Goal: Task Accomplishment & Management: Manage account settings

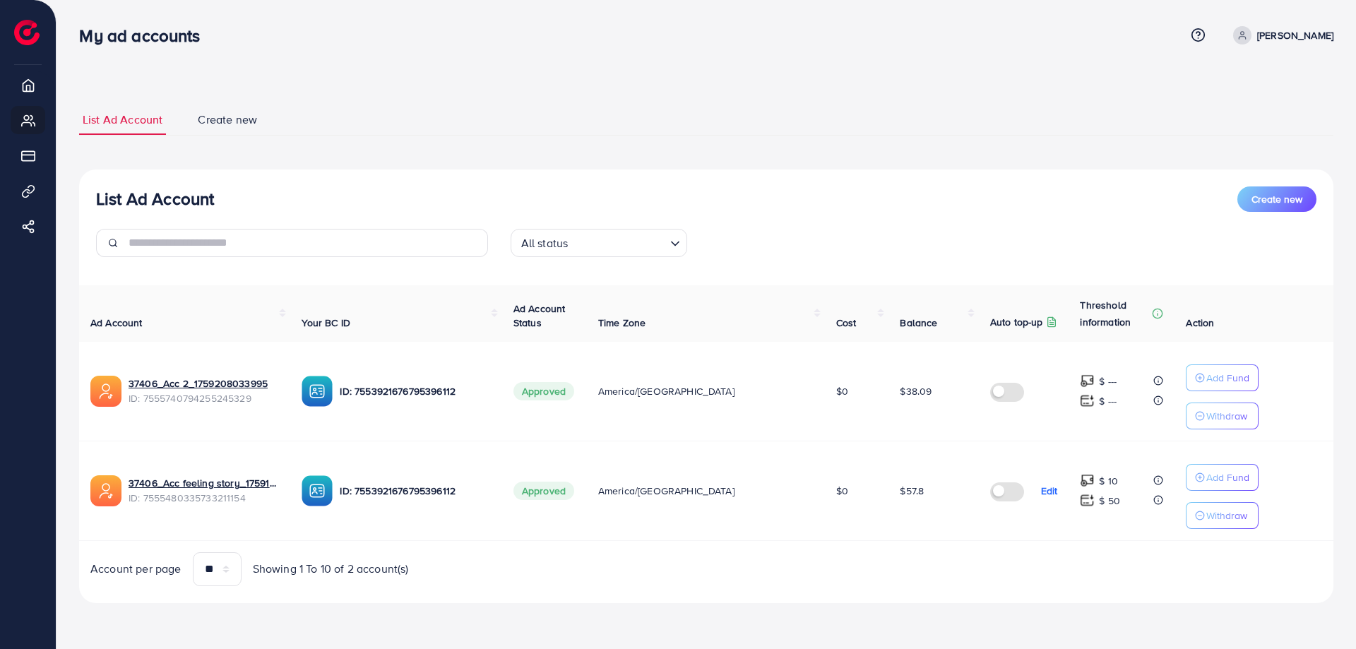
click at [887, 238] on div "All status Loading..." at bounding box center [706, 249] width 414 height 40
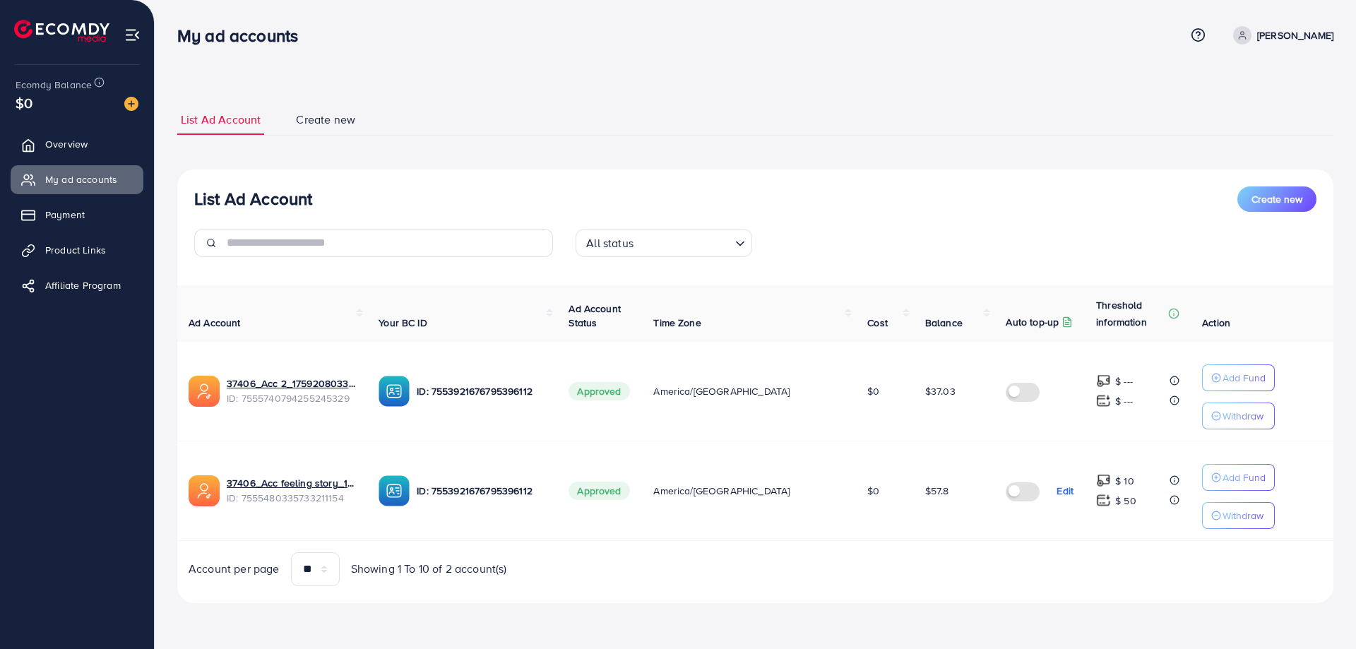
click at [941, 198] on div "List Ad Account Create new" at bounding box center [755, 198] width 1122 height 25
